Goal: Task Accomplishment & Management: Use online tool/utility

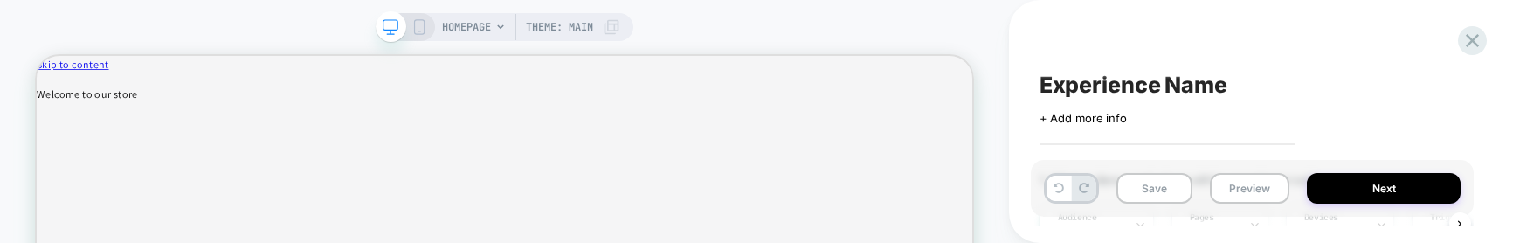
scroll to position [0, 2]
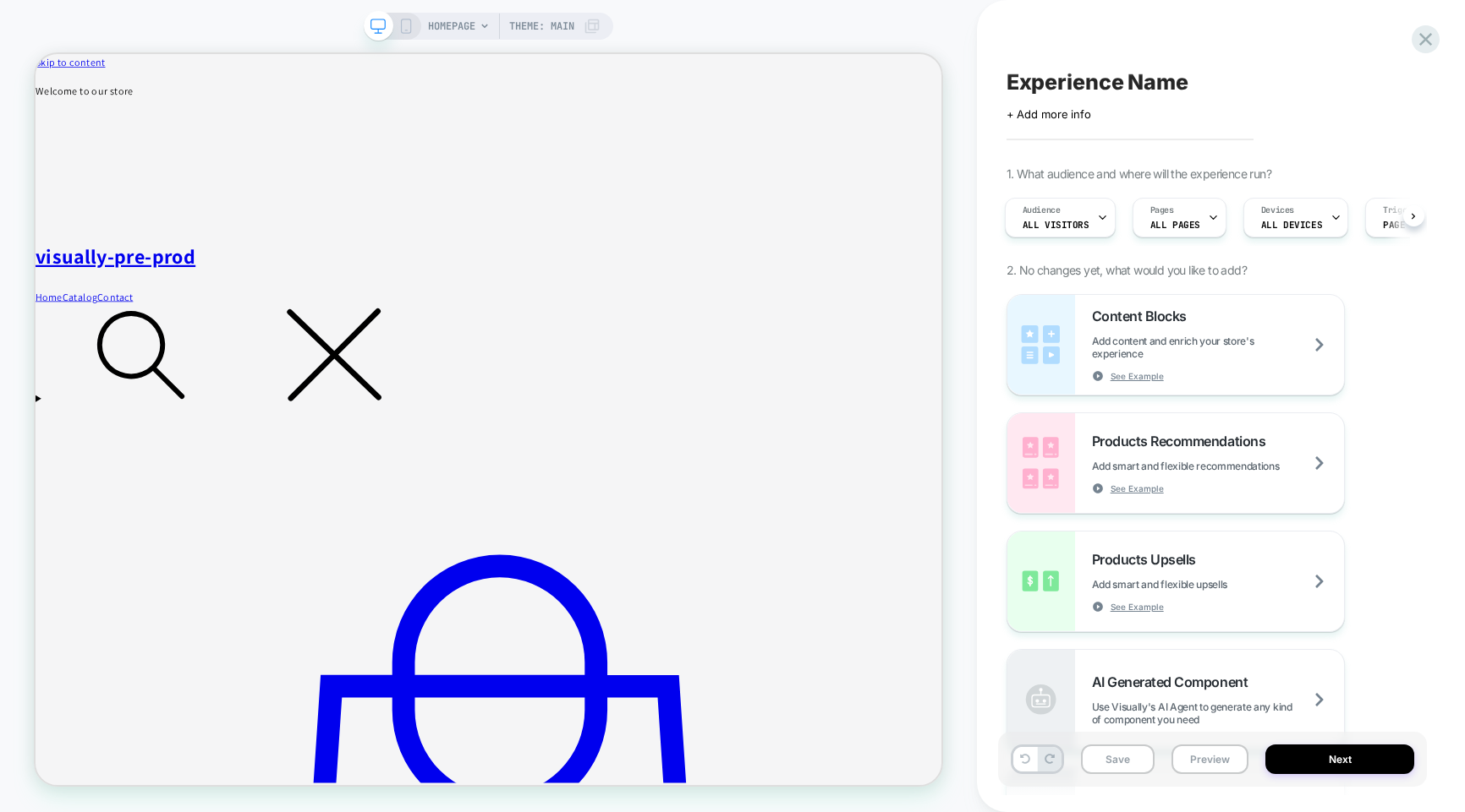
click at [1410, 45] on div "Experience Name Click to edit experience details + Add more info 1. What audien…" at bounding box center [1212, 406] width 429 height 778
click at [1419, 44] on icon at bounding box center [1425, 40] width 23 height 23
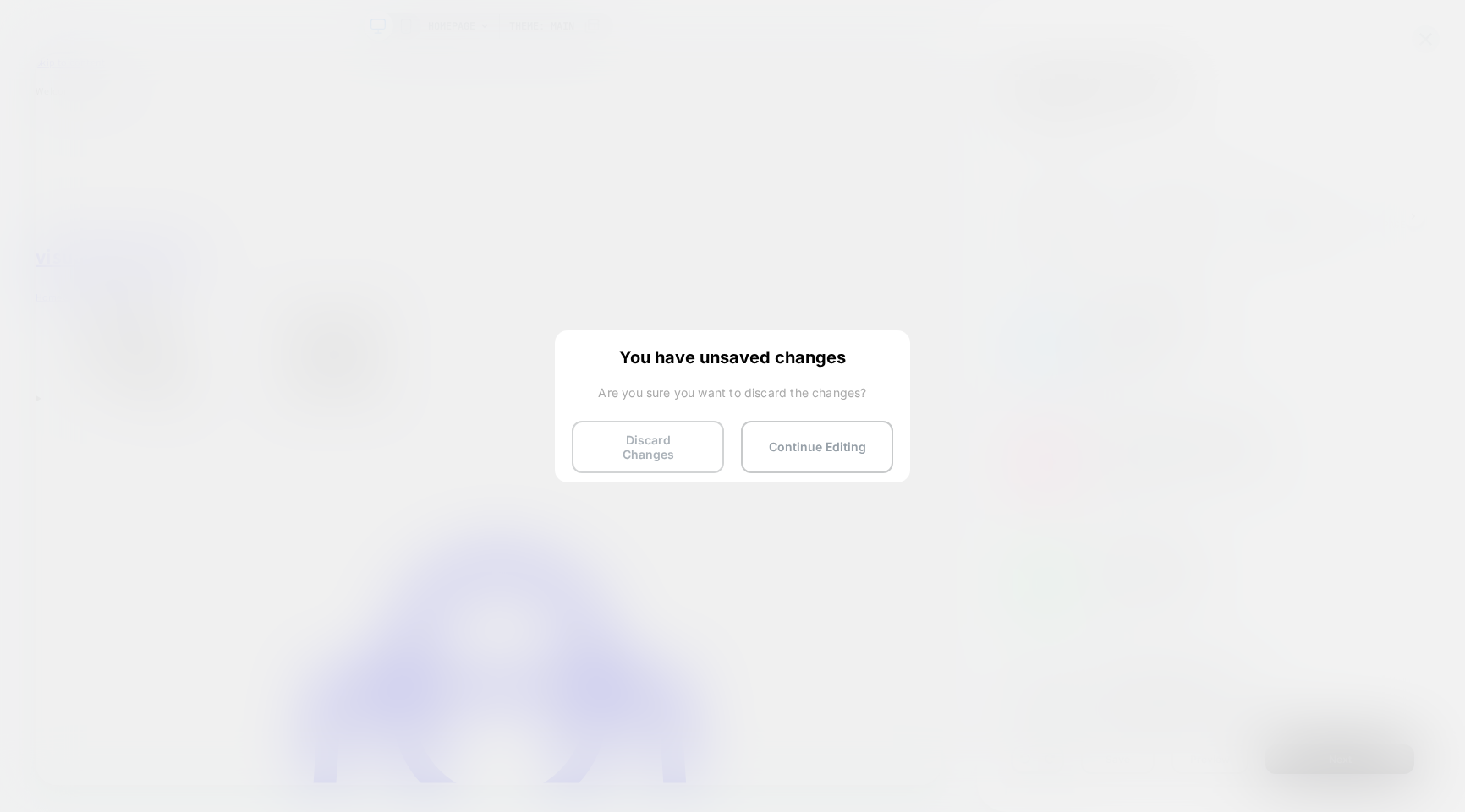
click at [640, 234] on button "Discard Changes" at bounding box center [647, 447] width 152 height 52
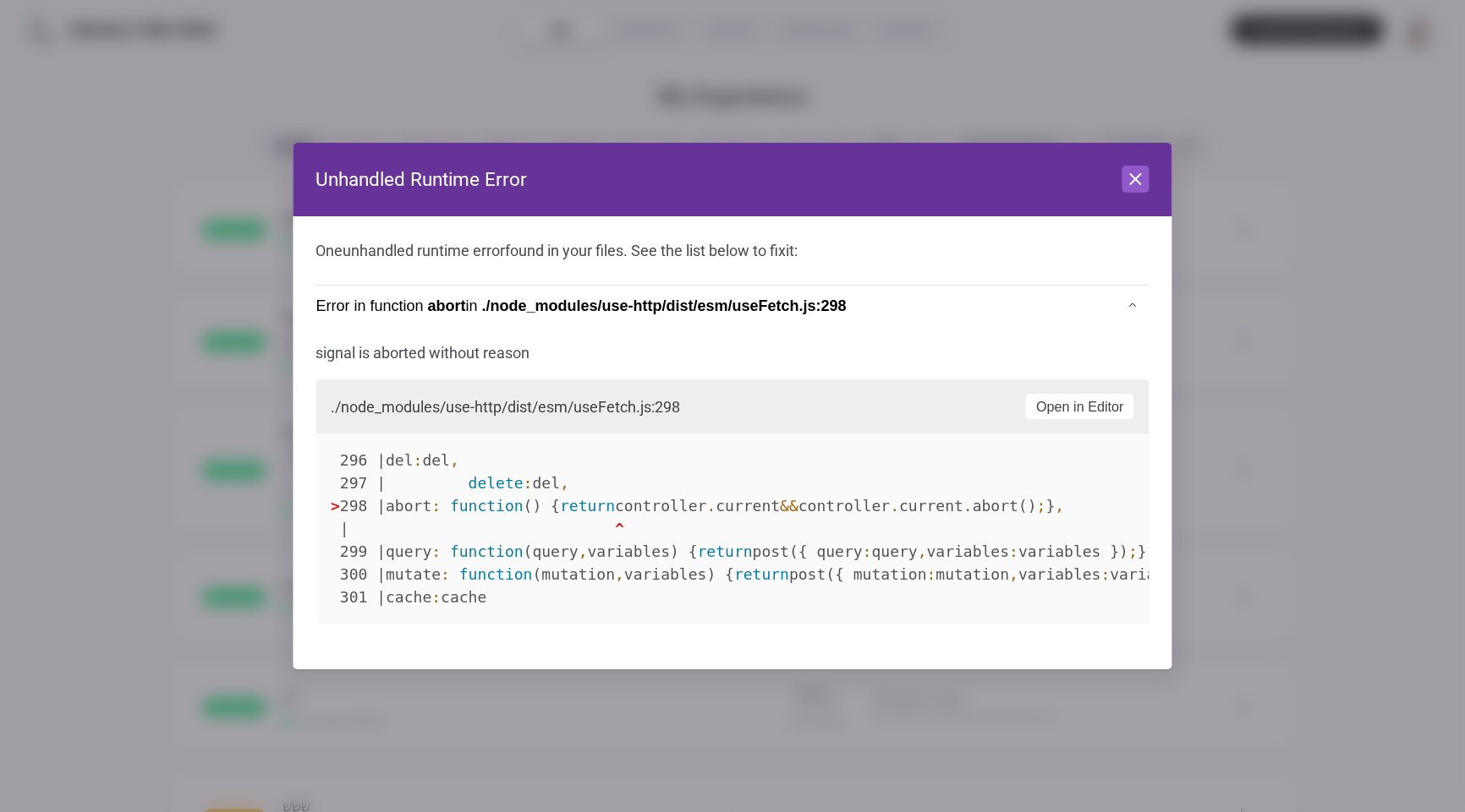
click at [1112, 195] on header "Unhandled Runtime Error Close" at bounding box center [731, 180] width 878 height 75
click at [1137, 184] on icon at bounding box center [1135, 179] width 20 height 20
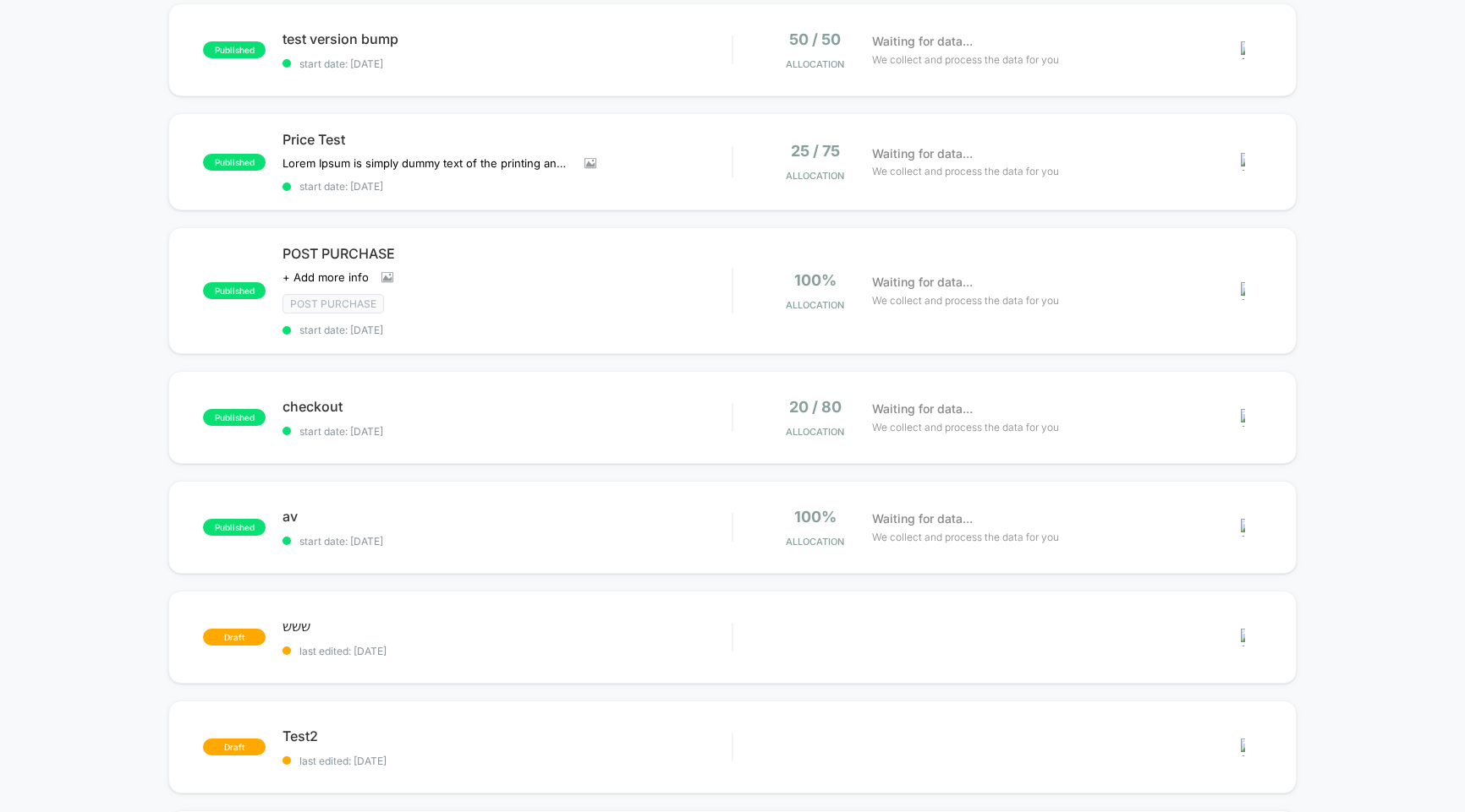
scroll to position [461, 0]
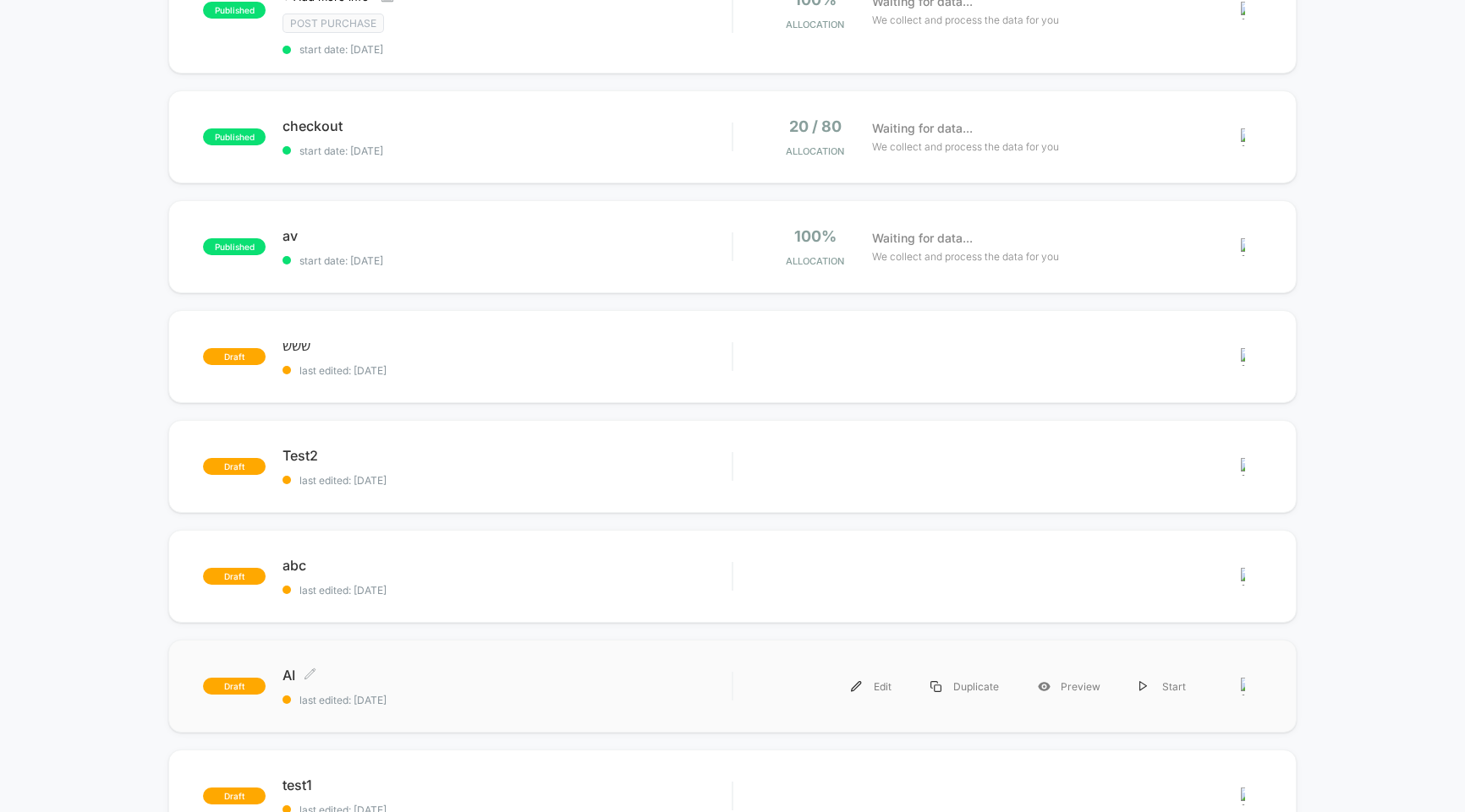
drag, startPoint x: 468, startPoint y: 685, endPoint x: 498, endPoint y: 681, distance: 30.3
click at [468, 234] on div "AI Click to edit experience details Click to edit experience details last edite…" at bounding box center [507, 686] width 449 height 40
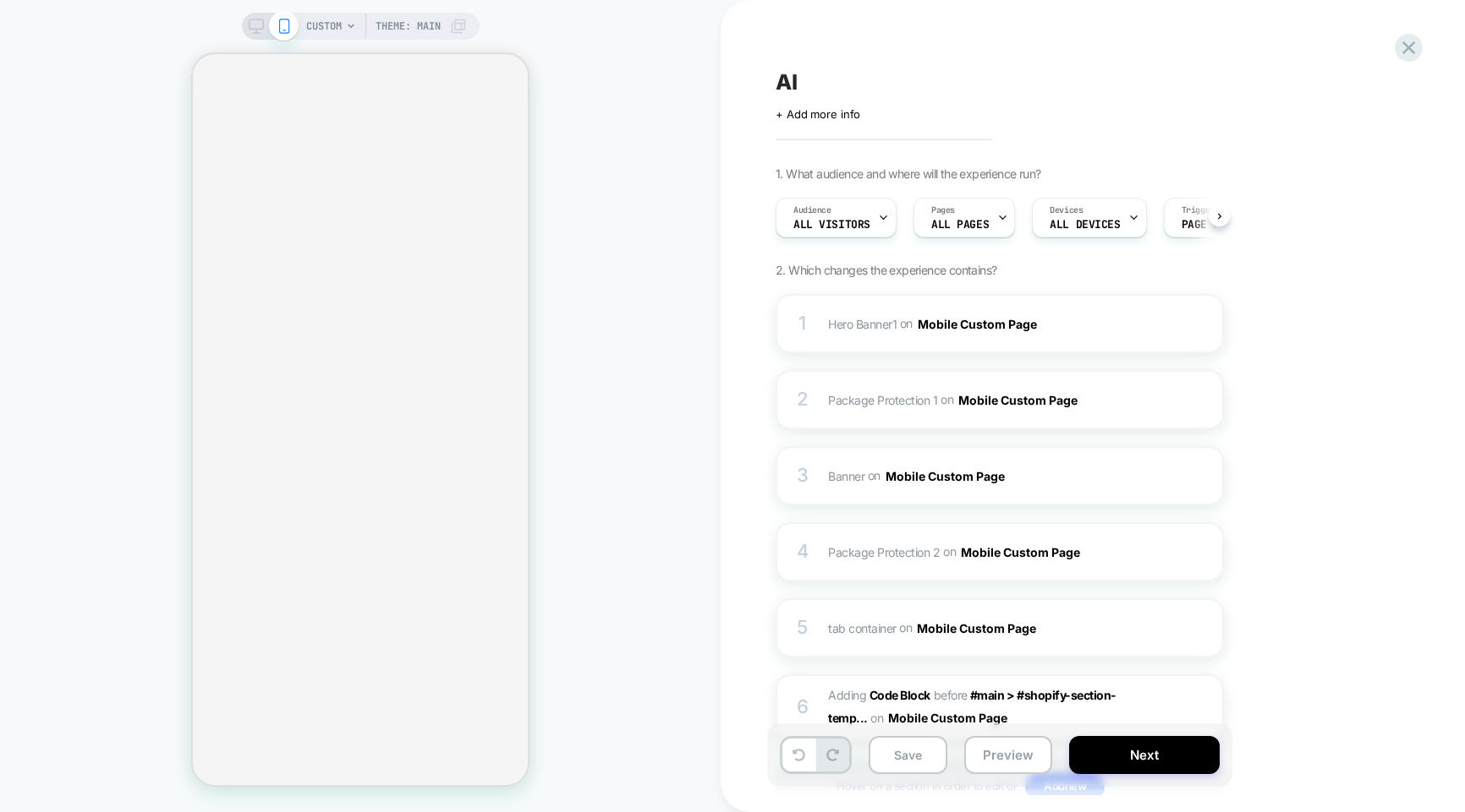
scroll to position [0, 1]
click at [862, 234] on span "Adding Code Block" at bounding box center [879, 695] width 103 height 15
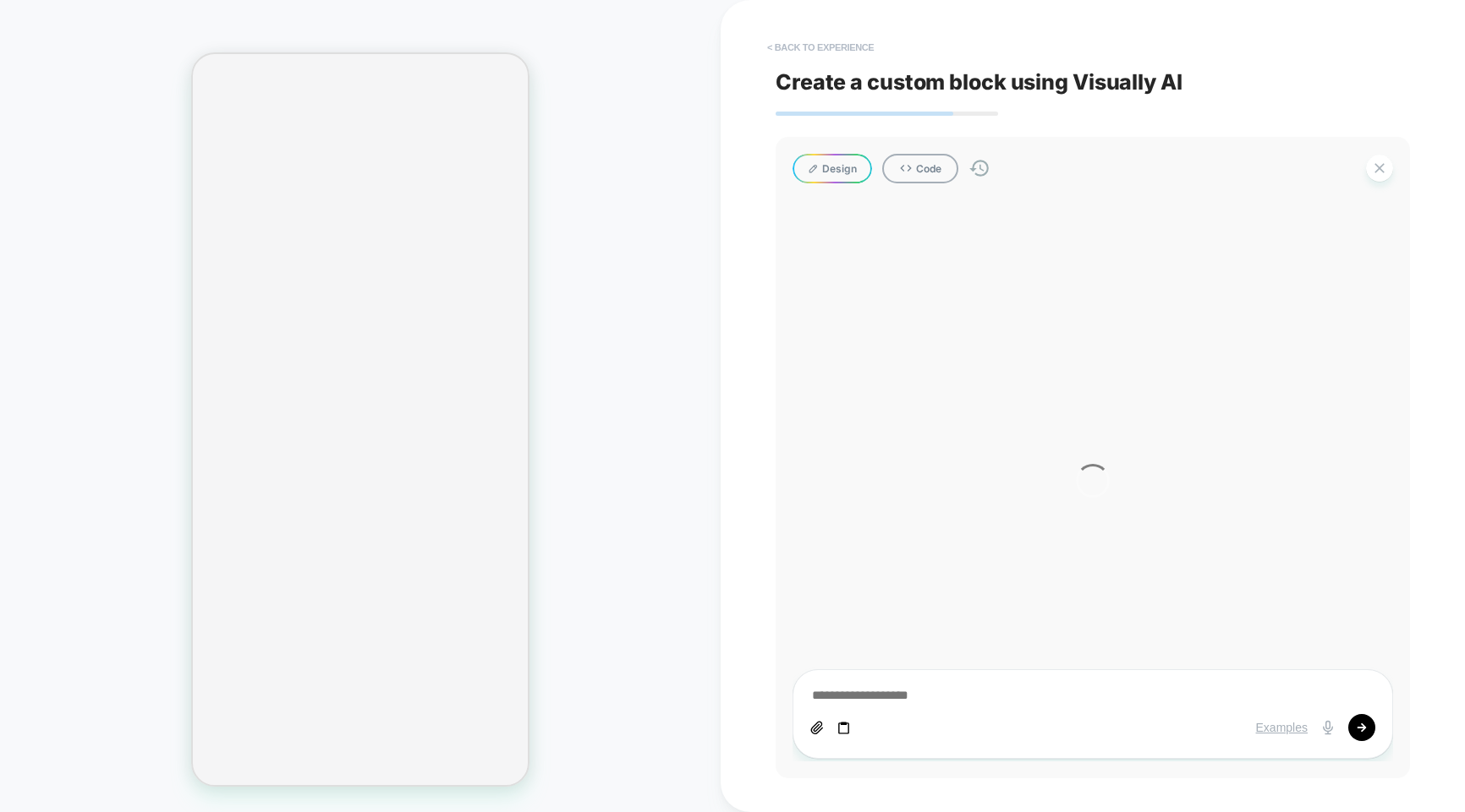
type textarea "*"
